Goal: Check status: Check status

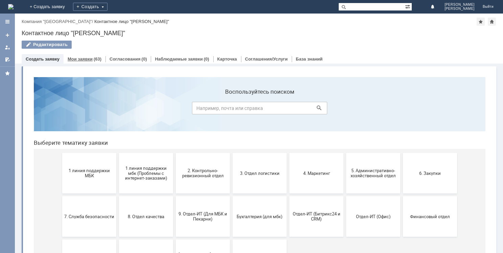
click at [86, 59] on link "Мои заявки" at bounding box center [80, 58] width 25 height 5
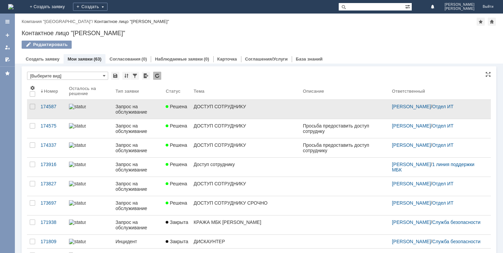
click at [206, 108] on div "ДОСТУП СОТРУДНИКУ" at bounding box center [246, 106] width 104 height 5
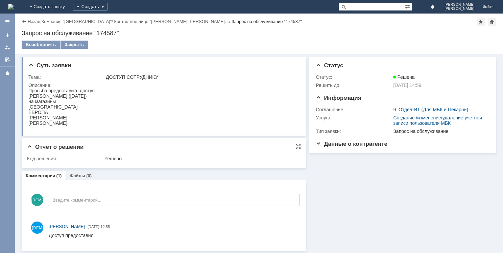
scroll to position [0, 0]
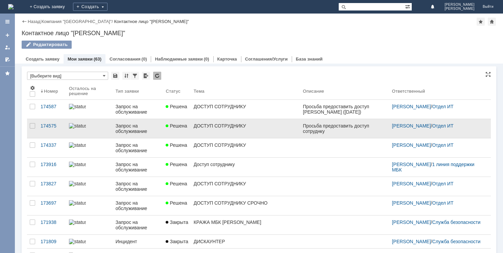
click at [205, 124] on div "ДОСТУП СОТРУДНИКУ" at bounding box center [246, 125] width 104 height 5
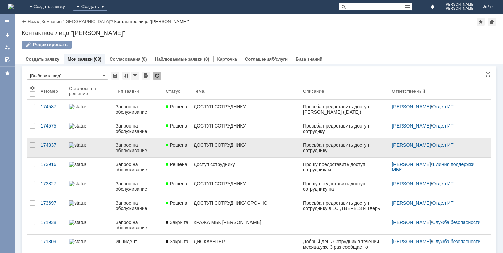
click at [197, 145] on div "ДОСТУП СОТРУДНИКУ" at bounding box center [246, 144] width 104 height 5
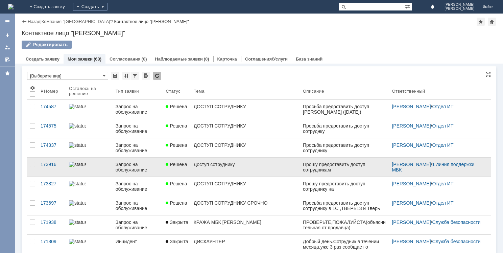
click at [218, 165] on div "Доступ сотруднику" at bounding box center [246, 164] width 104 height 5
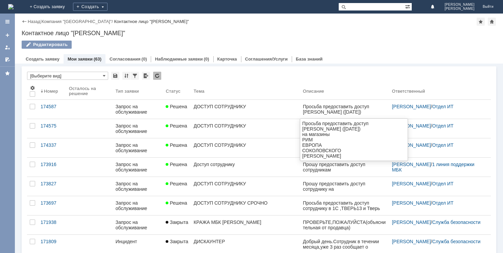
click at [308, 113] on div "[PERSON_NAME] ([DATE])" at bounding box center [336, 111] width 66 height 5
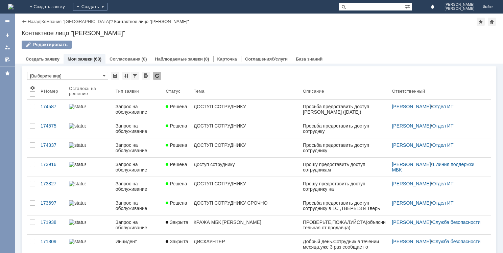
click at [188, 108] on div "Решена" at bounding box center [177, 106] width 22 height 5
